Goal: Information Seeking & Learning: Learn about a topic

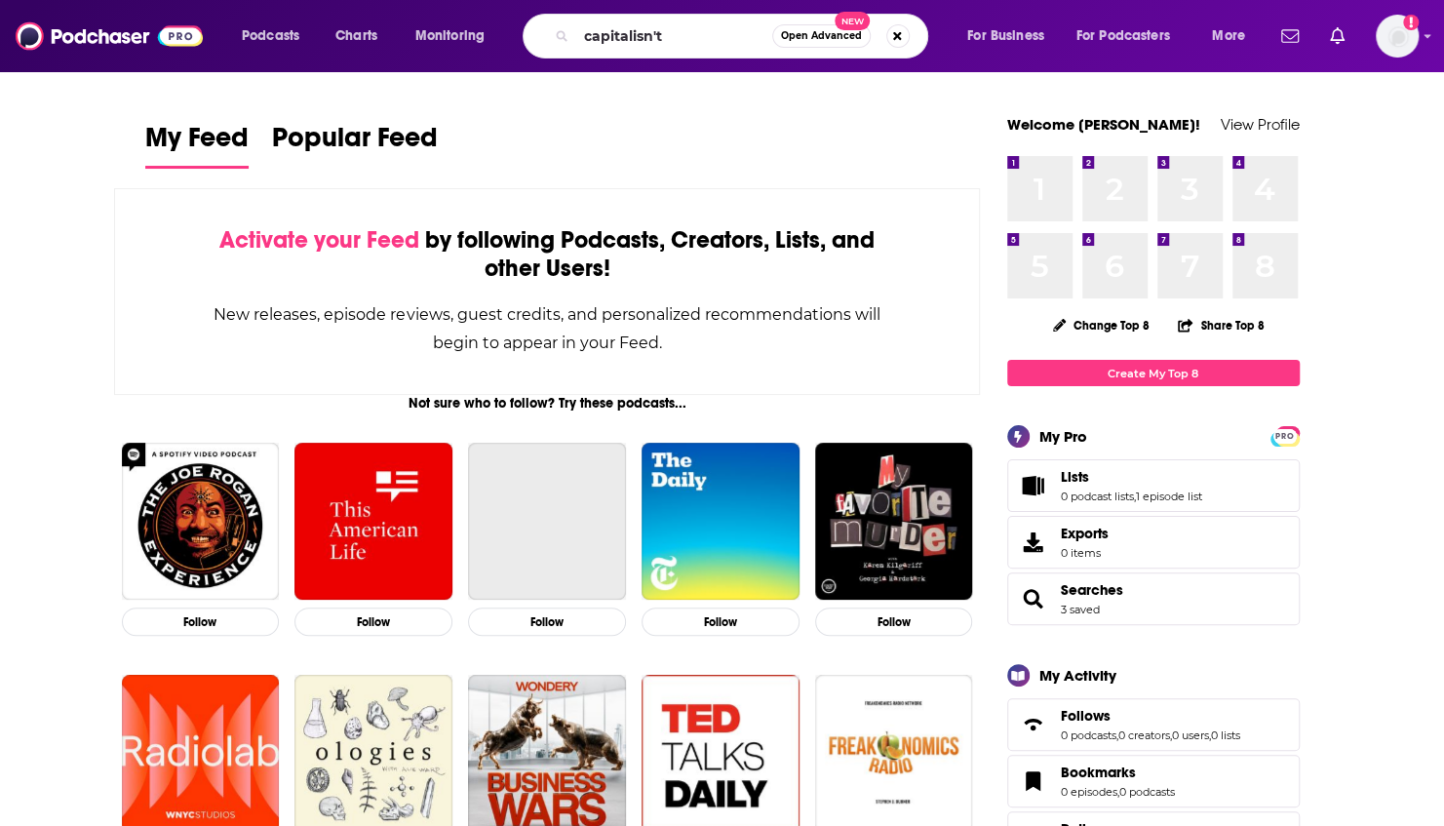
type input "capitalisn't"
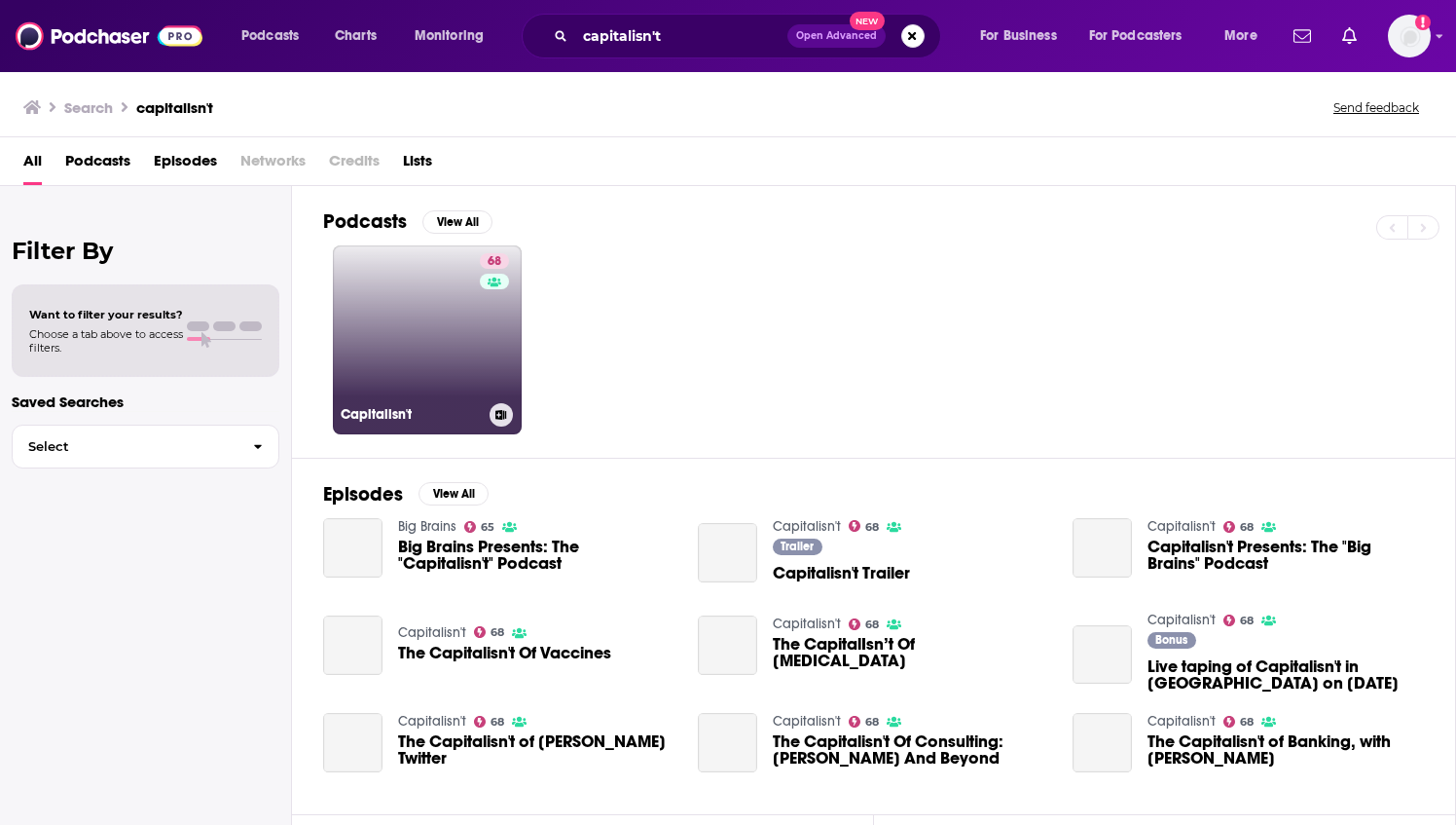
click at [449, 326] on link "68 Capitalisn't" at bounding box center [426, 340] width 189 height 189
